Goal: Find specific page/section: Find specific page/section

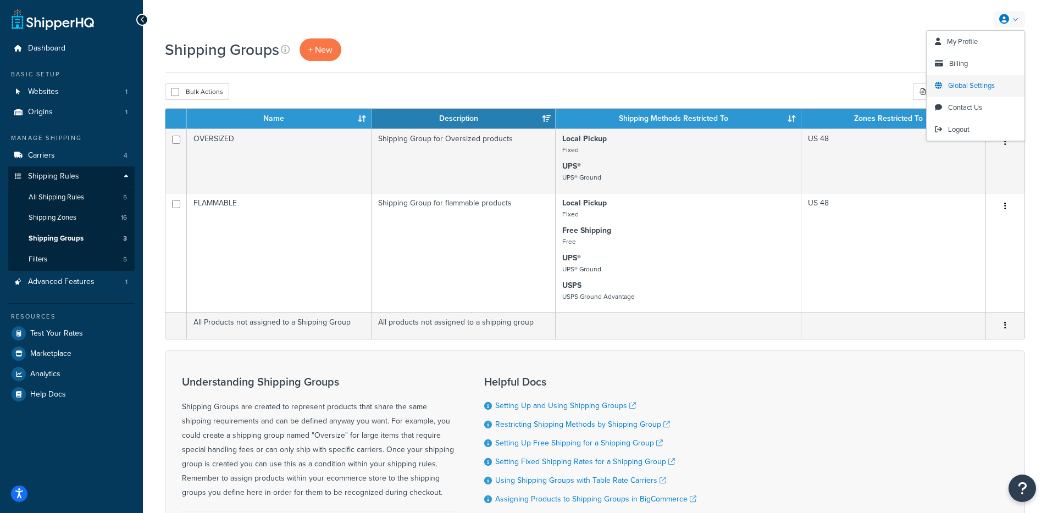
click at [974, 80] on span "Global Settings" at bounding box center [971, 85] width 47 height 10
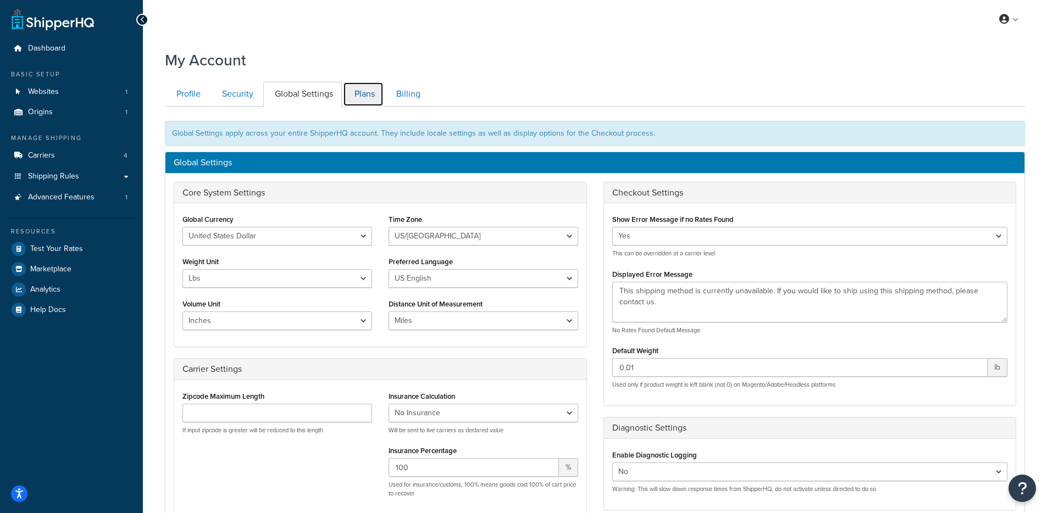
click at [375, 91] on link "Plans" at bounding box center [363, 94] width 41 height 25
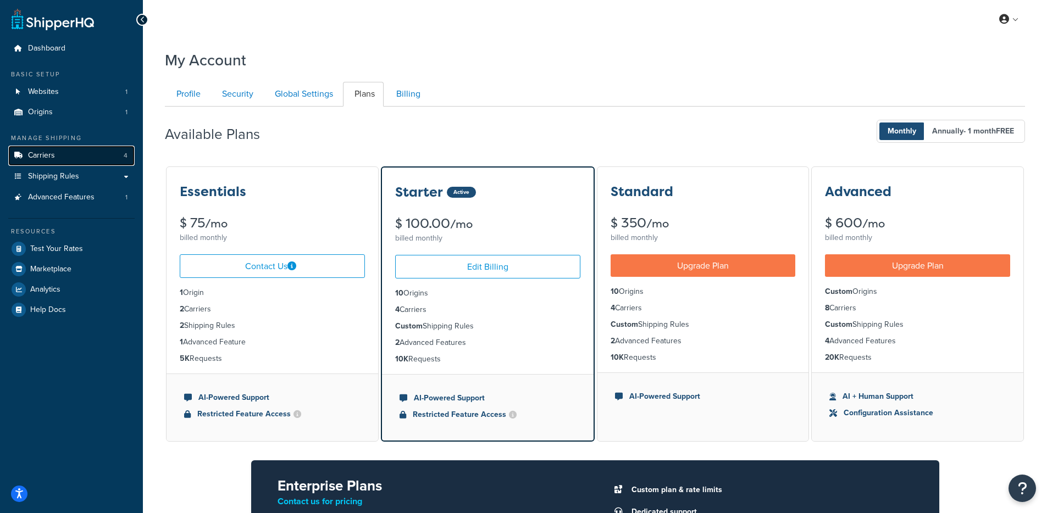
click at [46, 159] on span "Carriers" at bounding box center [41, 155] width 27 height 9
